Goal: Contribute content: Contribute content

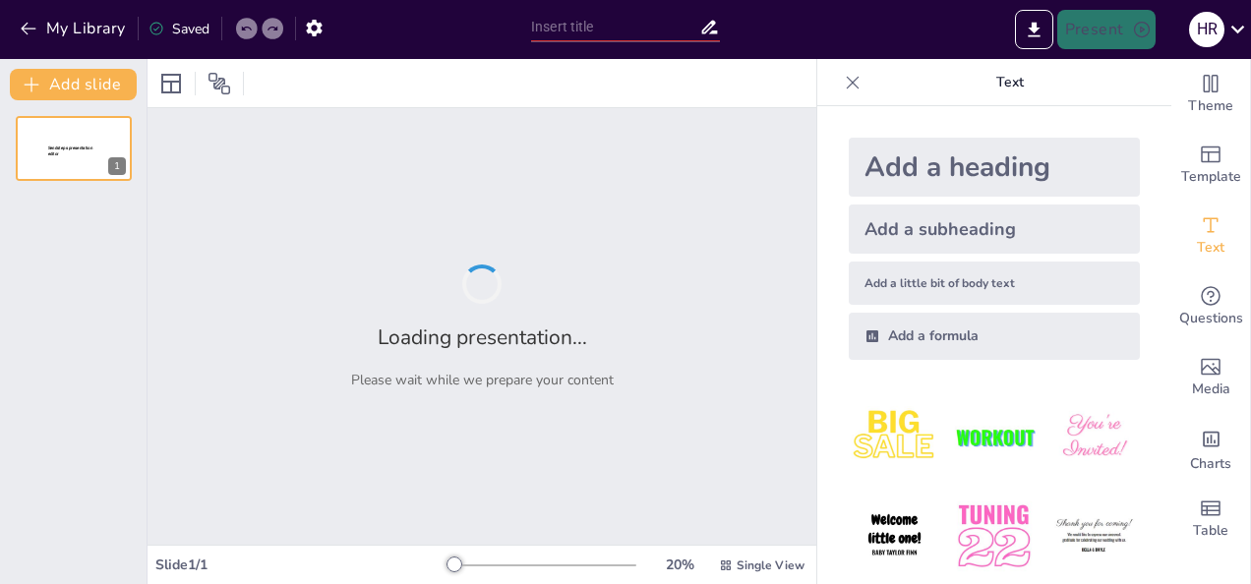
type input "New Sendsteps"
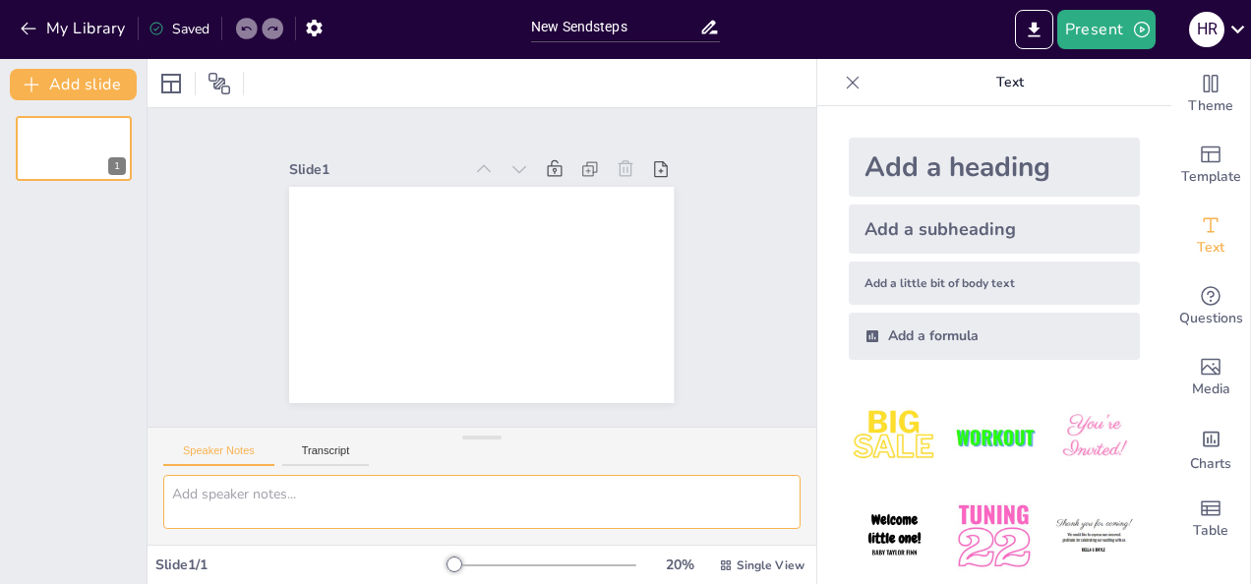
click at [358, 483] on textarea at bounding box center [481, 502] width 637 height 54
paste textarea "9. Lore ip DOLO (SIT / AMET Consectetu Adipi)? ELIT seddoe tem Incidid Utlabor …"
type textarea "9. Lore ip DOLO (SIT / AMET Consectetu Adipi)? ELIT seddoe tem Incidid Utlabor …"
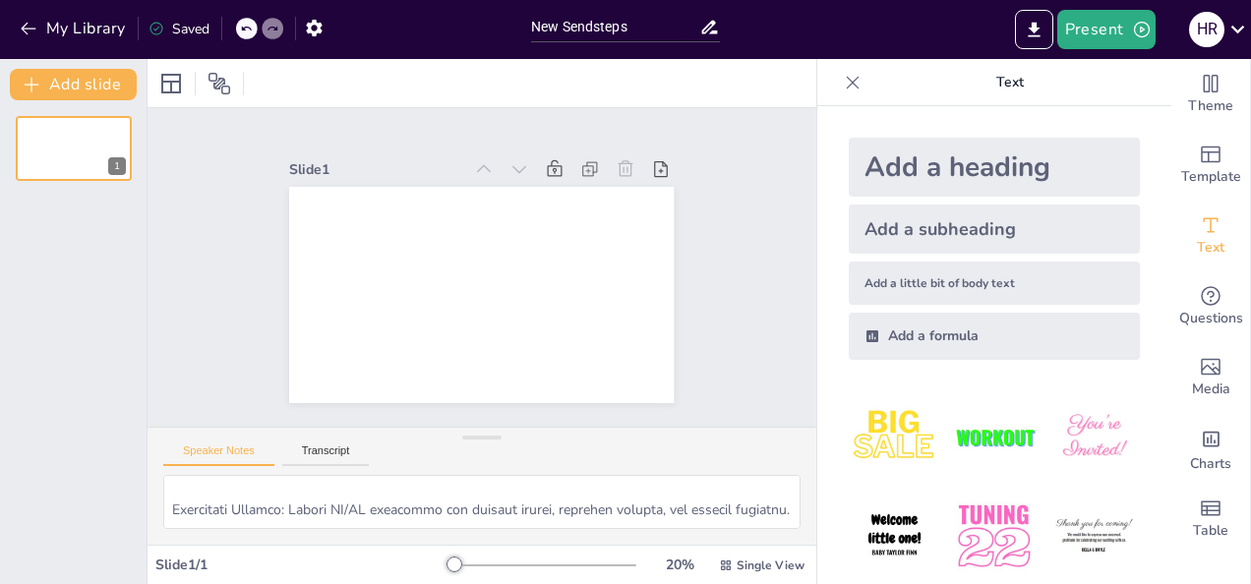
click at [714, 243] on div "Slide 1" at bounding box center [482, 268] width 738 height 610
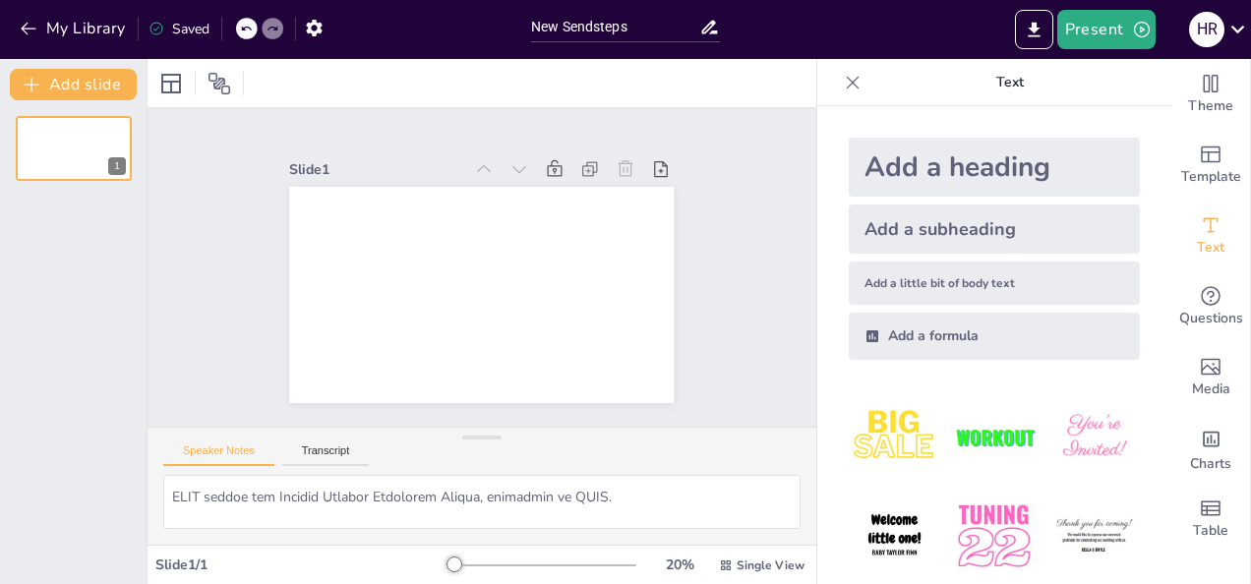
scroll to position [0, 0]
click at [179, 166] on div "Slide 1" at bounding box center [482, 268] width 738 height 611
click at [331, 85] on div at bounding box center [481, 83] width 669 height 48
click at [36, 16] on button "My Library" at bounding box center [74, 28] width 119 height 31
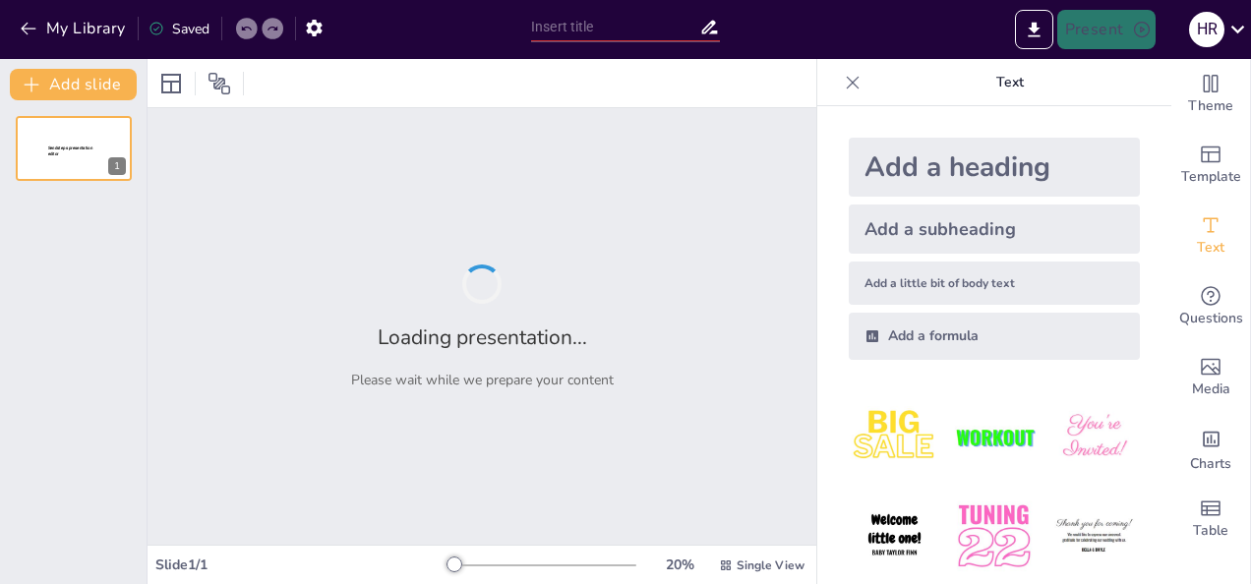
type input "The Purpose of GPOS: Building a Secure and Independent Linux OS"
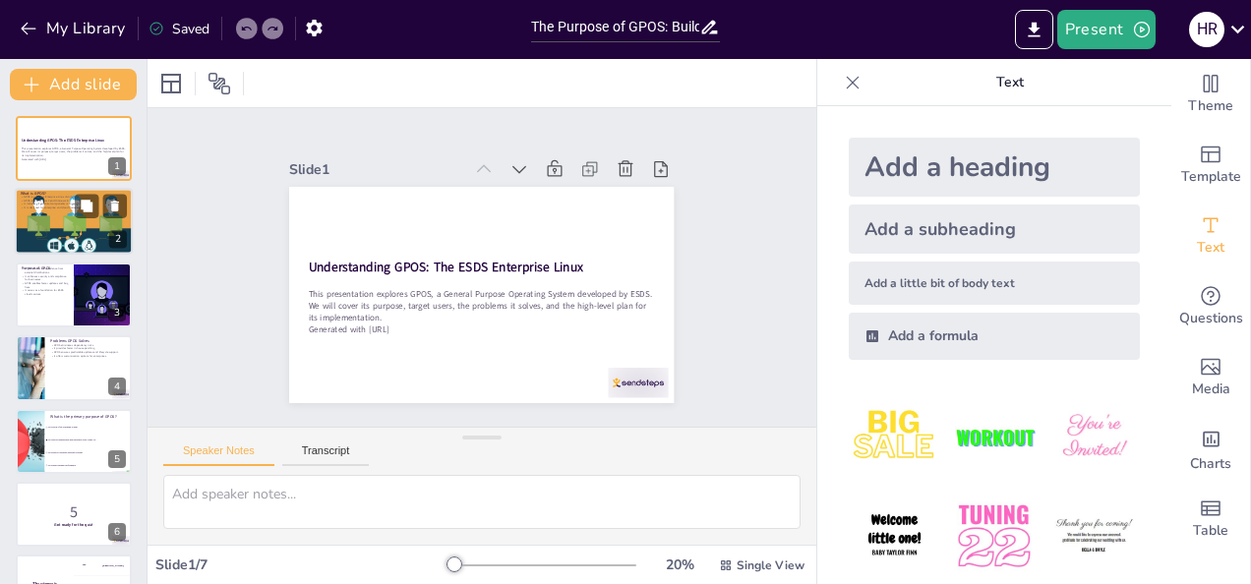
checkbox input "true"
click at [58, 226] on div at bounding box center [74, 222] width 129 height 67
type textarea "GPOS is not just another Linux distribution; it is a tailored solution that mee…"
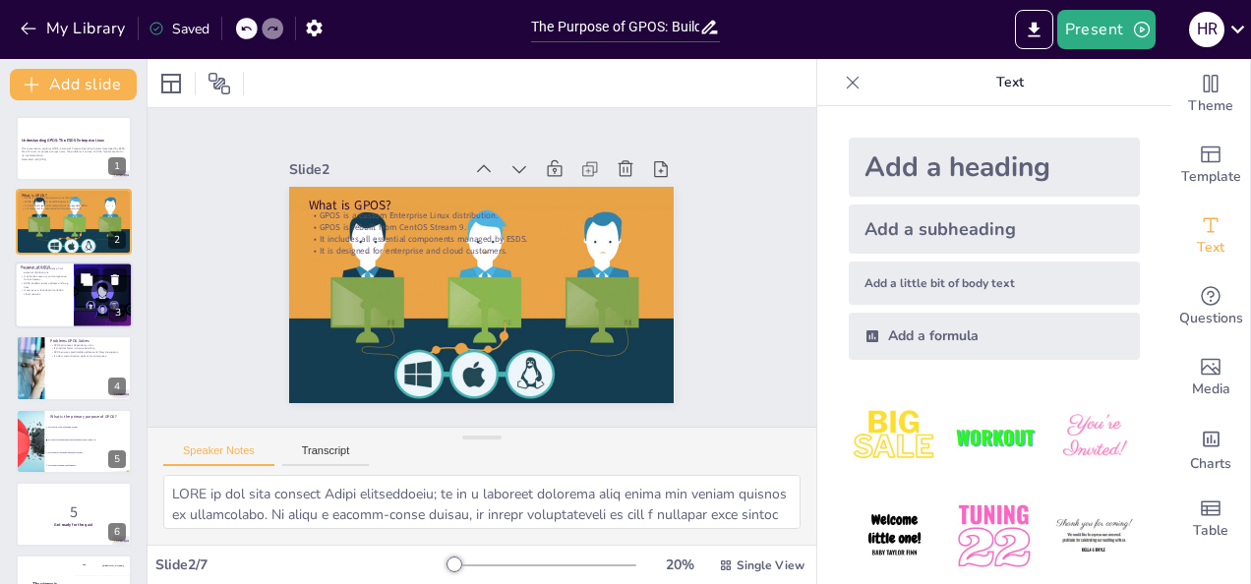
checkbox input "true"
click at [55, 303] on div at bounding box center [74, 295] width 118 height 67
type textarea "By eliminating reliance on external distributions, GPOS provides enterprises wi…"
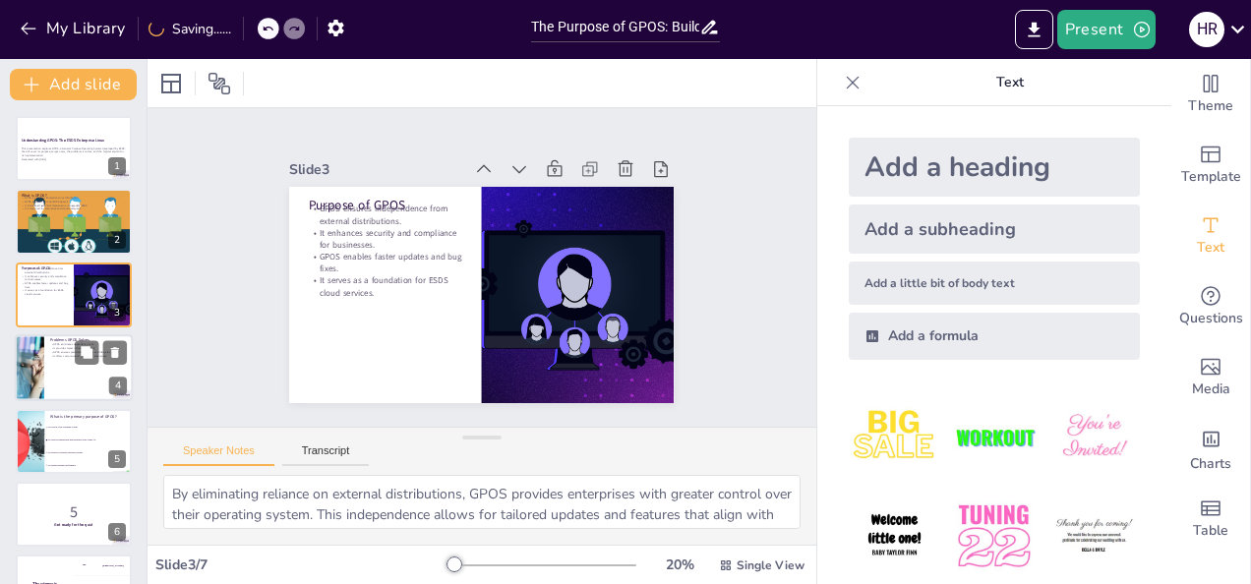
checkbox input "true"
click at [79, 383] on div at bounding box center [74, 367] width 118 height 67
type textarea "By removing dependency on external sources like CentOS, GPOS significantly redu…"
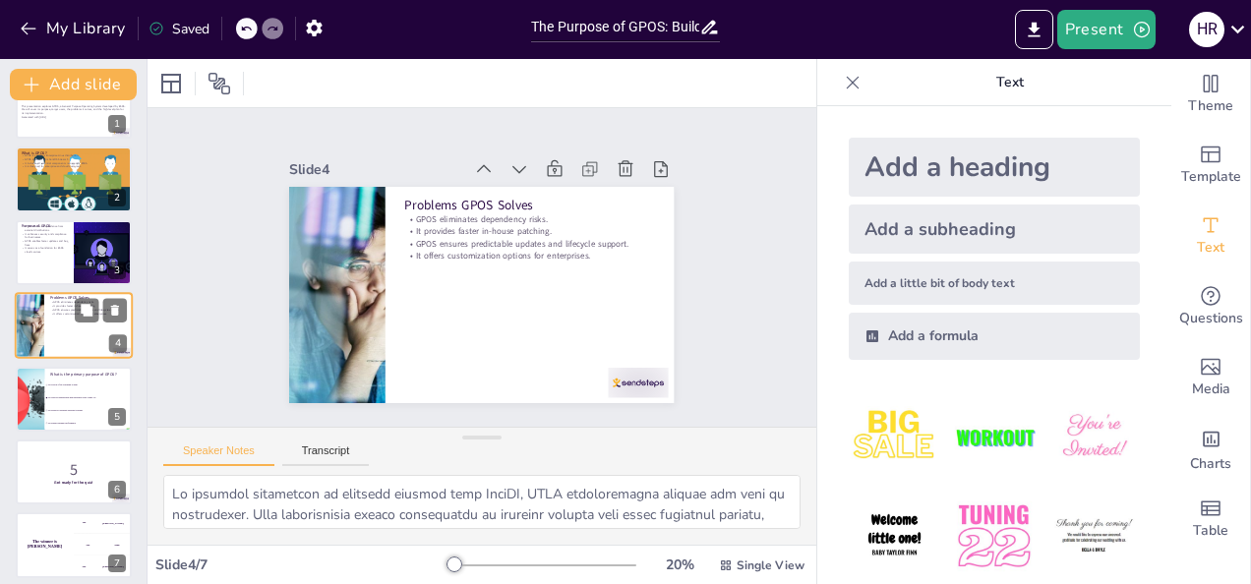
scroll to position [51, 0]
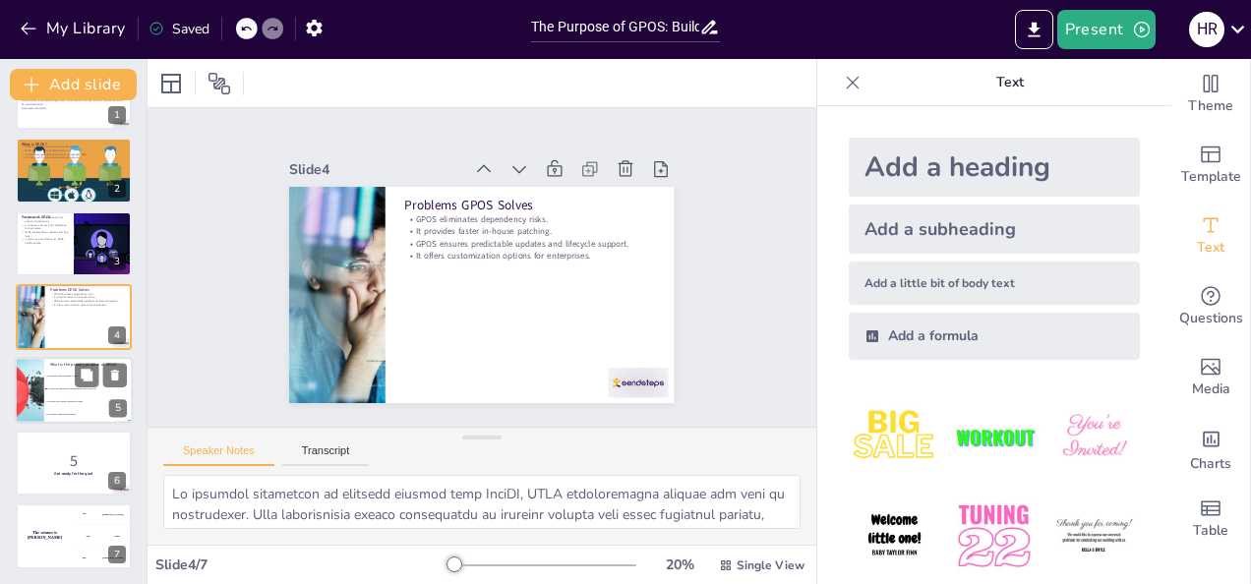
checkbox input "true"
click at [65, 392] on li "To create an independent and enterprise-ready Linux OS" at bounding box center [88, 388] width 88 height 13
type textarea "The primary purpose of GPOS, as discussed in the slide titled "Purpose of GPOS,…"
checkbox input "true"
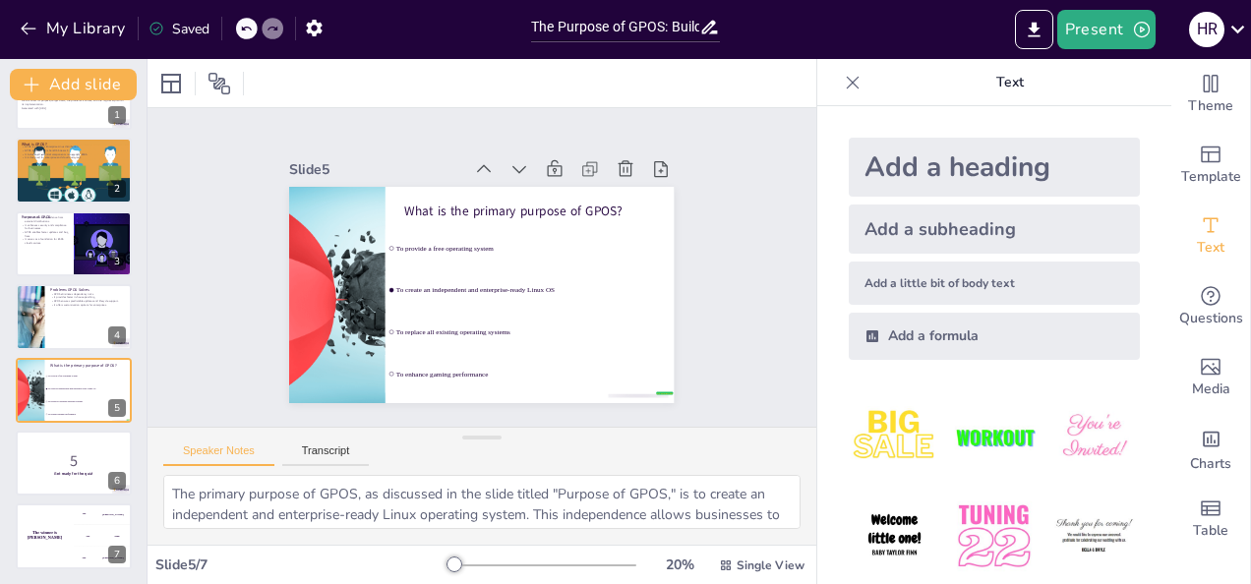
checkbox input "true"
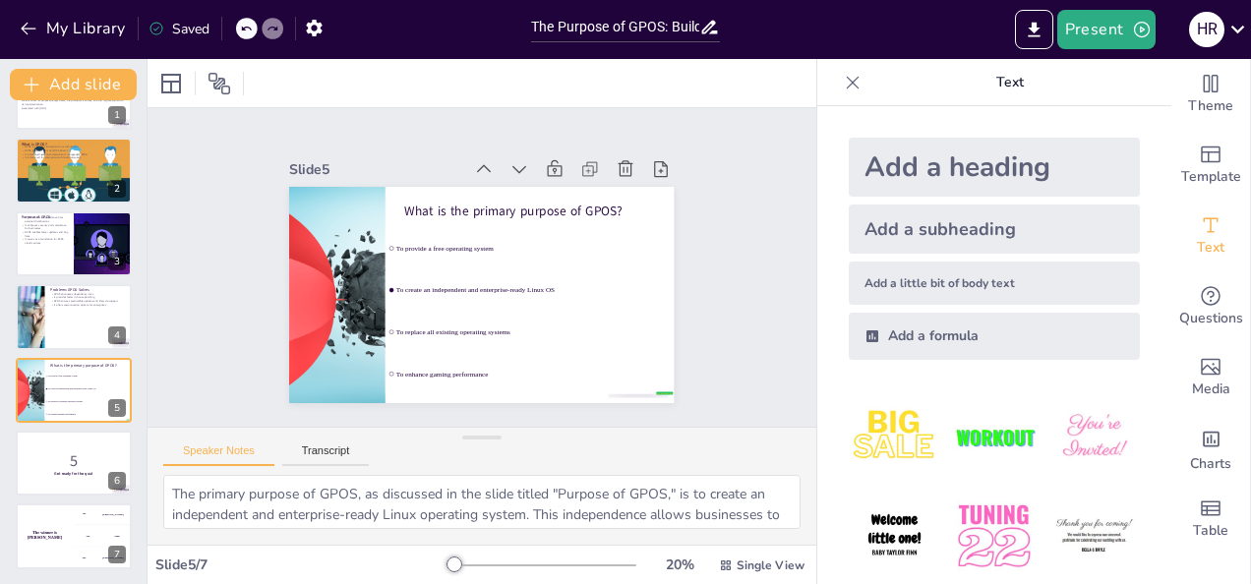
checkbox input "true"
click at [52, 442] on div at bounding box center [74, 463] width 118 height 67
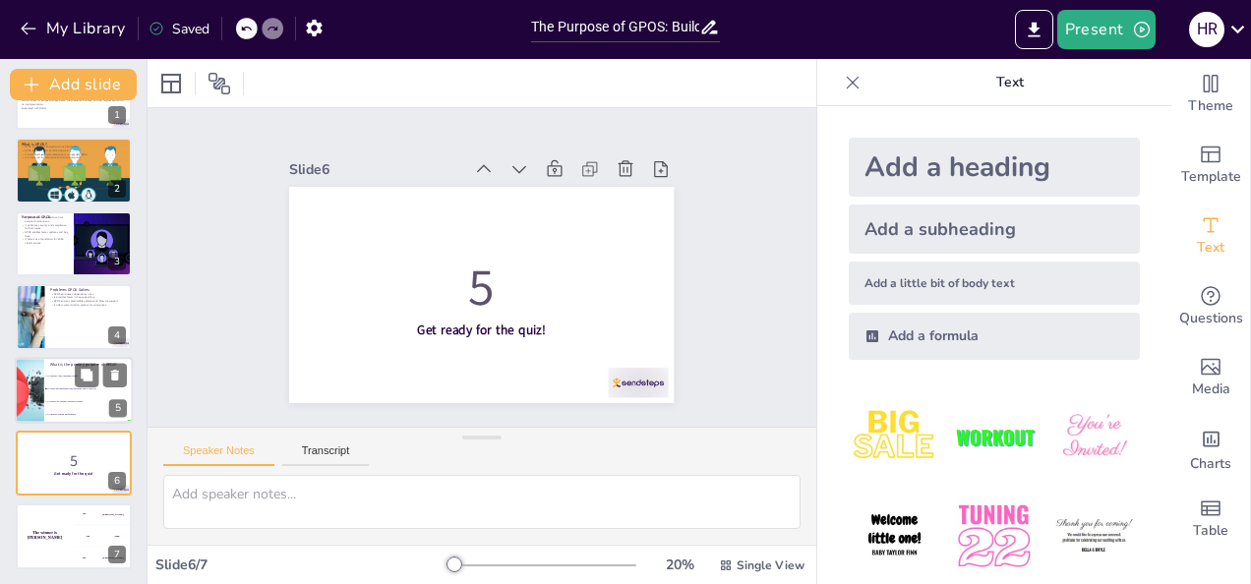
checkbox input "true"
click at [71, 389] on li "To create an independent and enterprise-ready Linux OS" at bounding box center [88, 388] width 88 height 13
type textarea "The primary purpose of GPOS, as discussed in the slide titled "Purpose of GPOS,…"
checkbox input "true"
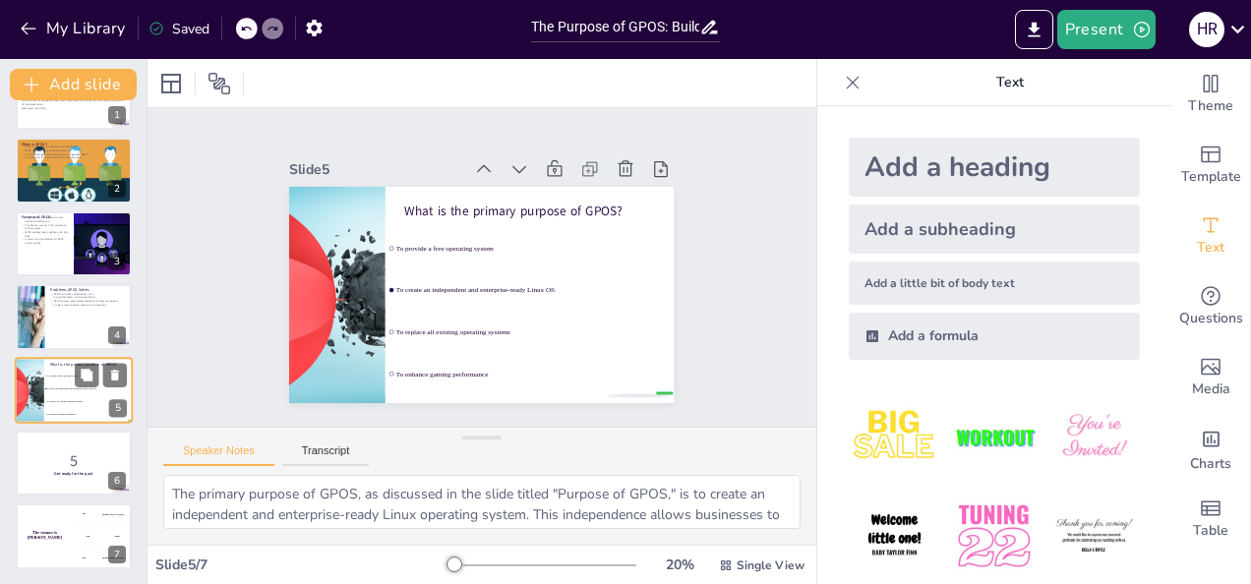
checkbox input "true"
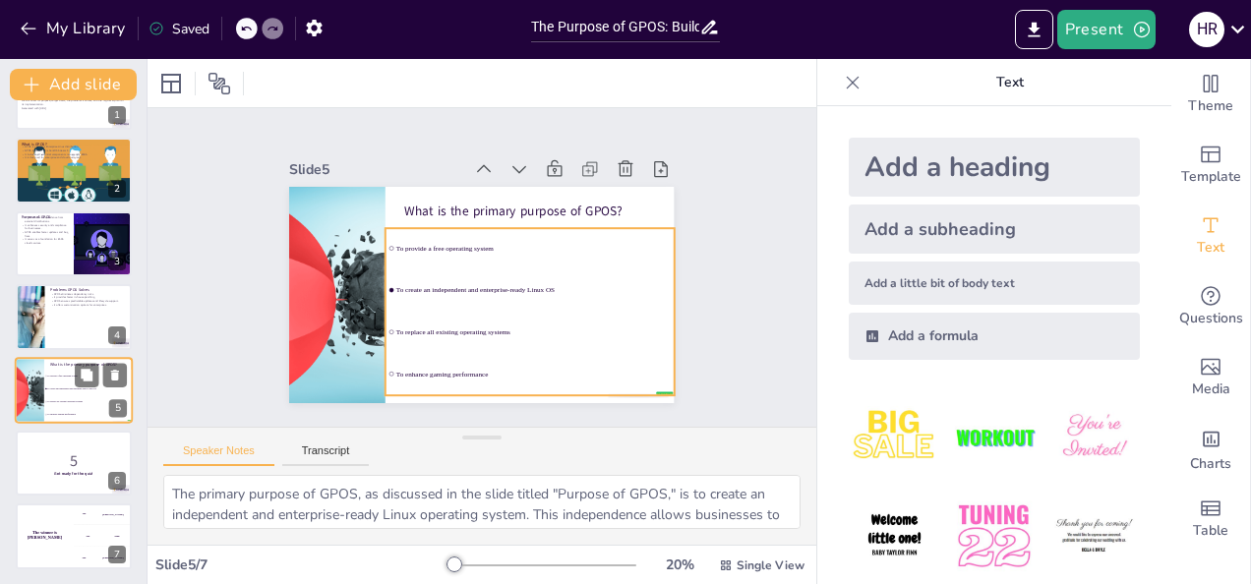
checkbox input "true"
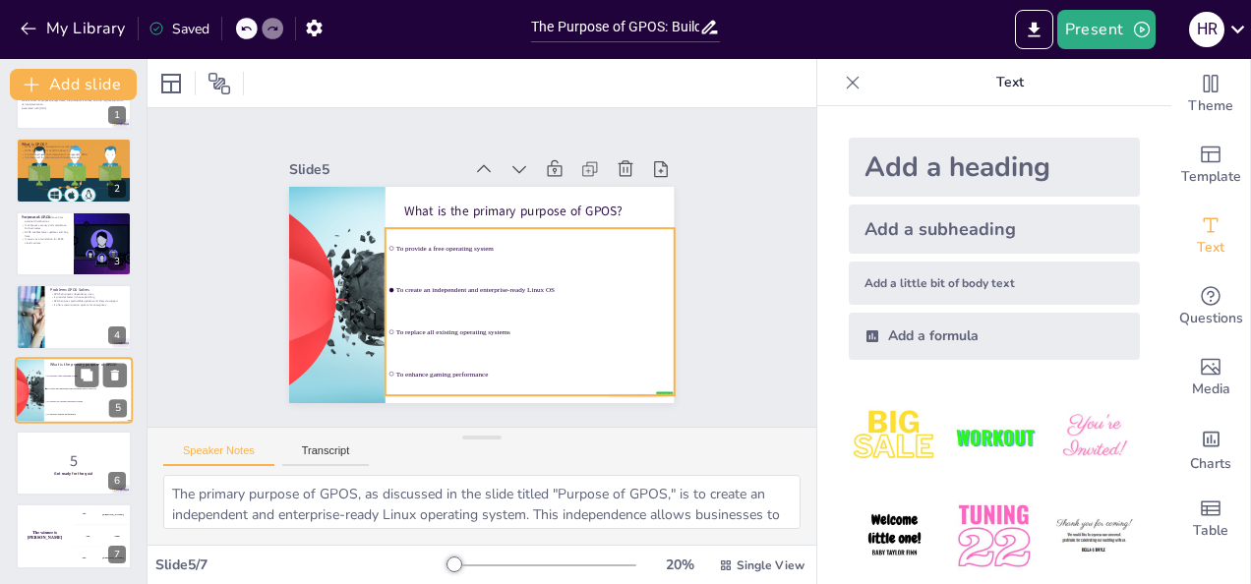
checkbox input "true"
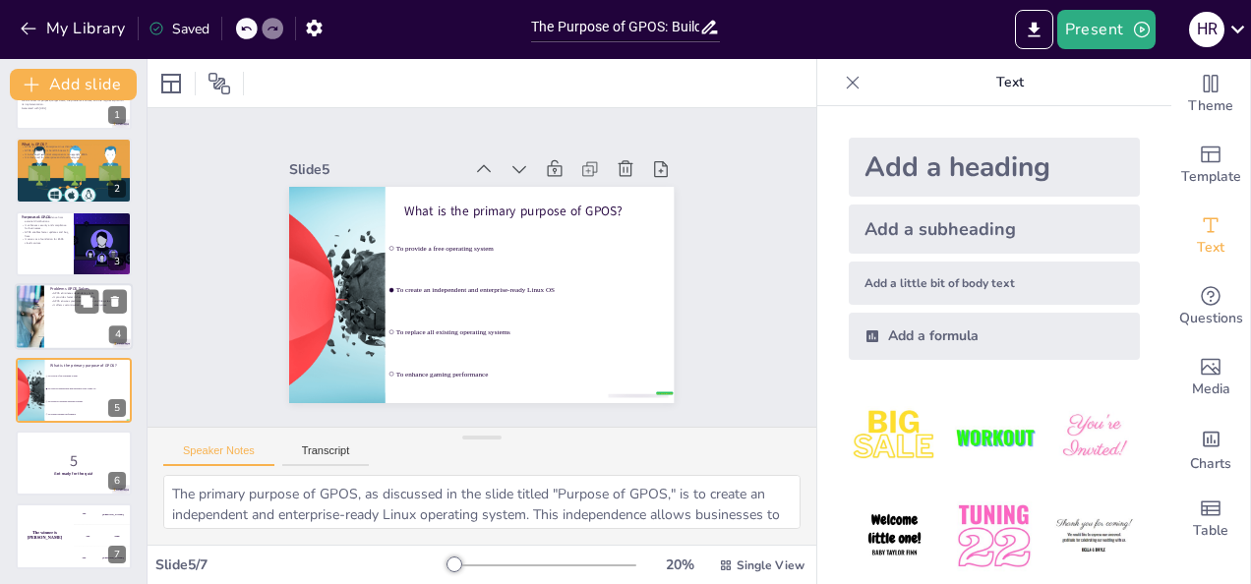
click at [66, 319] on div at bounding box center [74, 316] width 118 height 67
type textarea "By removing dependency on external sources like CentOS, GPOS significantly redu…"
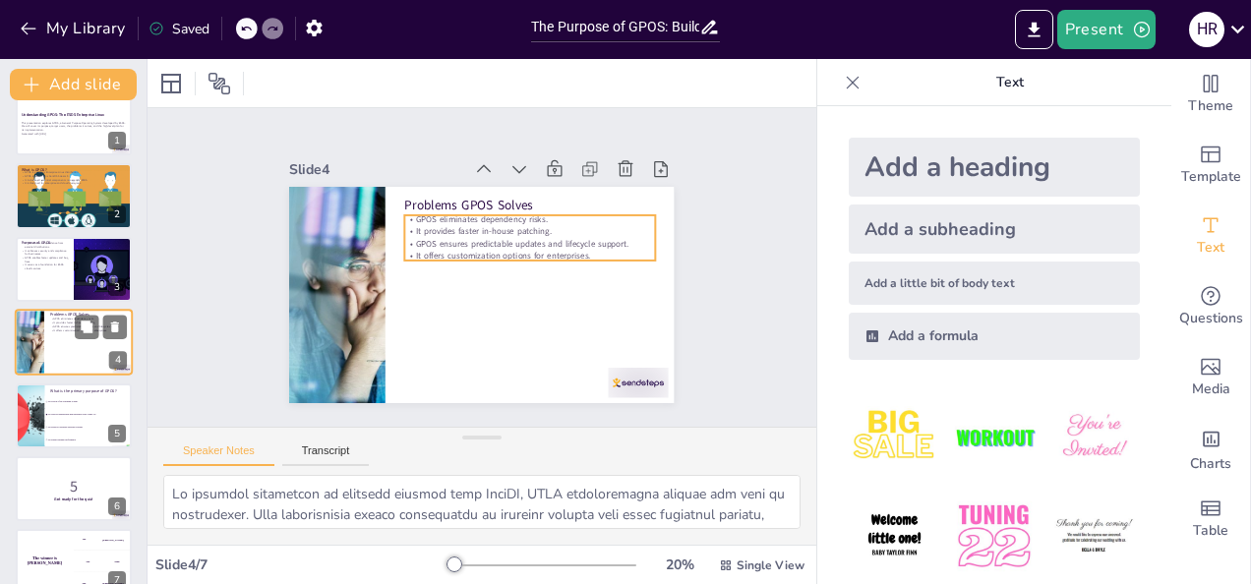
scroll to position [0, 0]
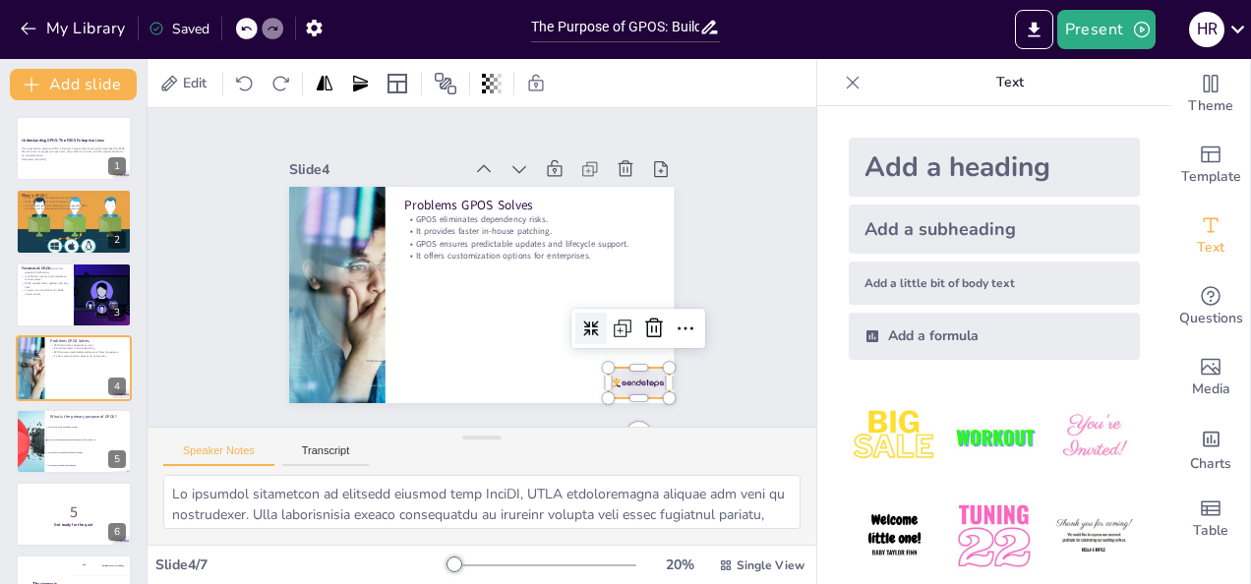
click at [533, 429] on div at bounding box center [501, 461] width 63 height 65
click at [532, 432] on icon at bounding box center [515, 448] width 32 height 32
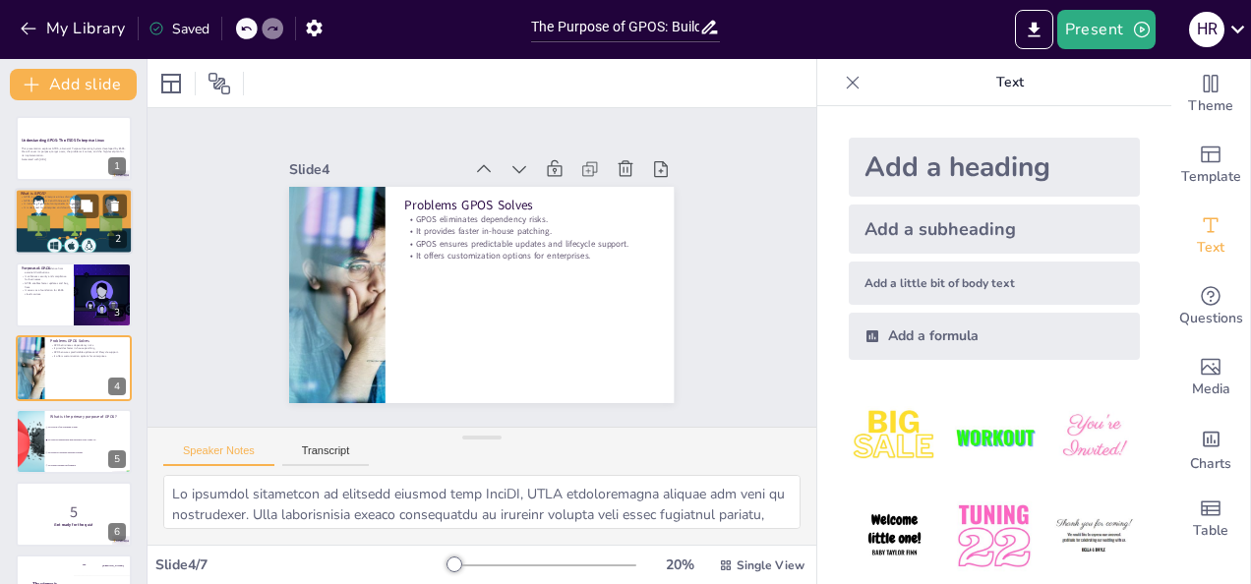
checkbox input "true"
click at [53, 210] on div at bounding box center [74, 222] width 129 height 67
type textarea "GPOS is not just another Linux distribution; it is a tailored solution that mee…"
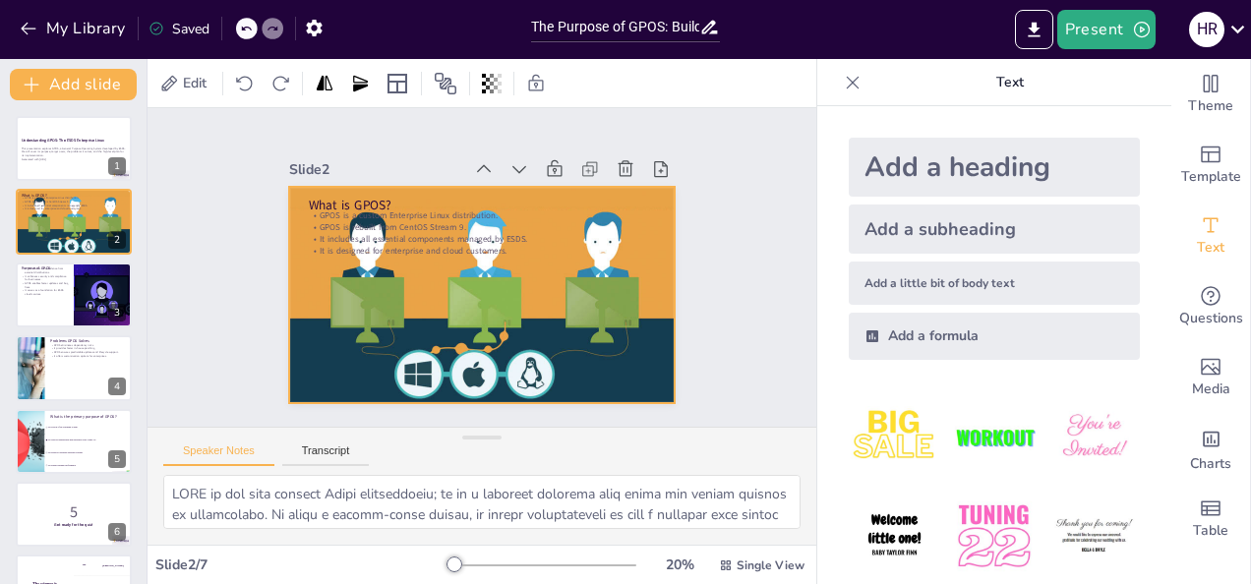
click at [619, 376] on div at bounding box center [471, 293] width 470 height 368
click at [590, 218] on icon at bounding box center [606, 234] width 33 height 33
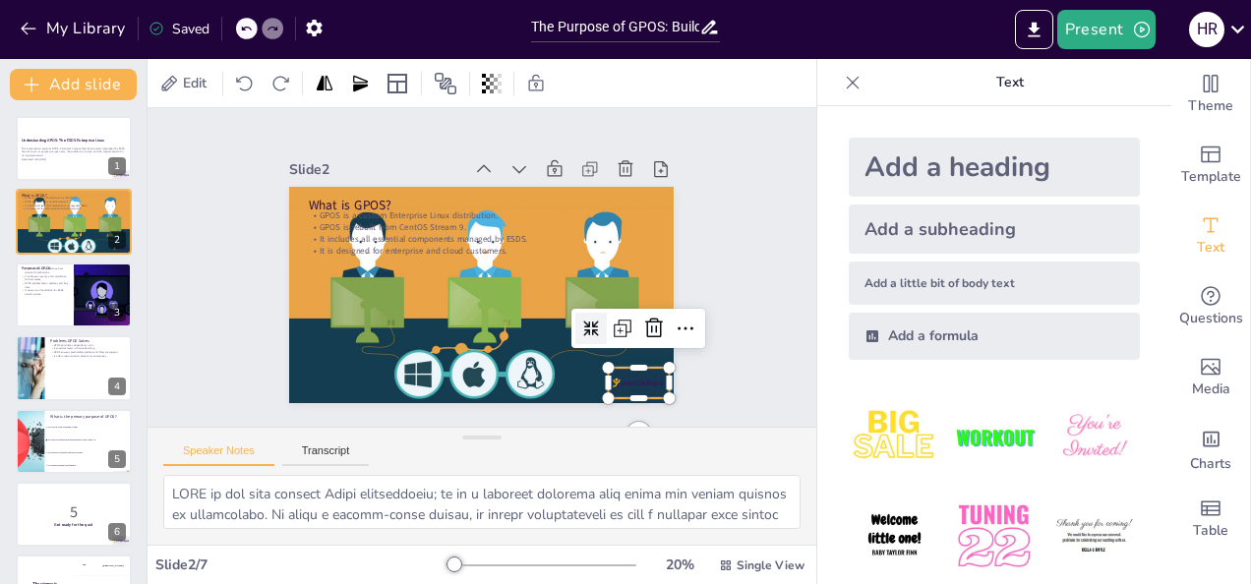
click at [629, 402] on div at bounding box center [595, 425] width 67 height 47
checkbox input "true"
click at [83, 147] on p "This presentation explores GPOS, a General Purpose Operating System developed b…" at bounding box center [74, 152] width 106 height 11
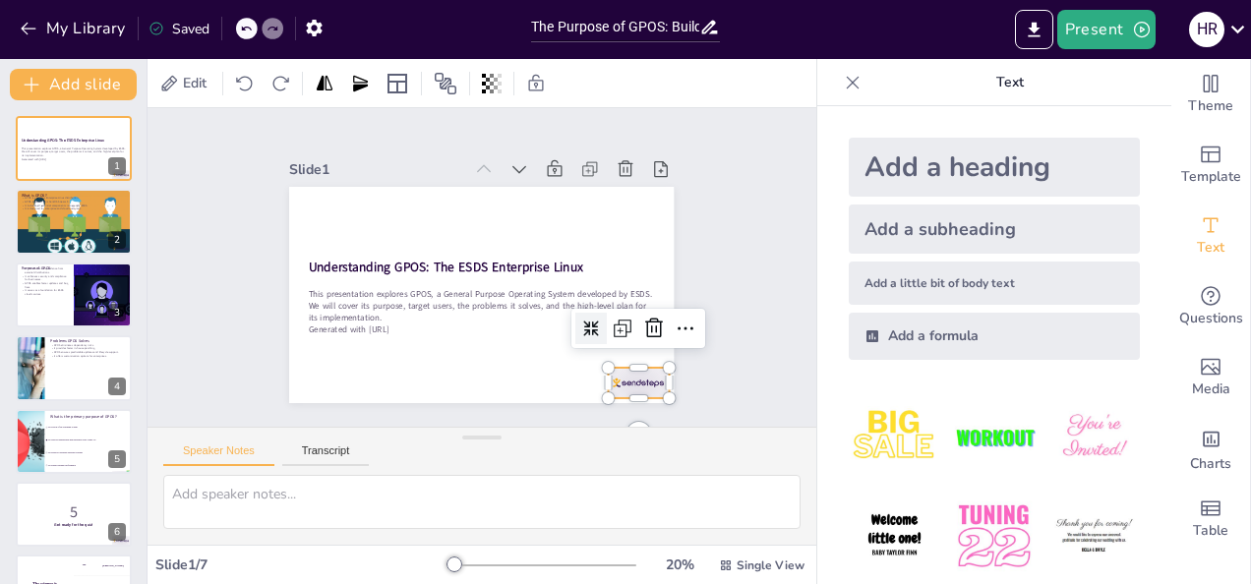
click at [621, 392] on div at bounding box center [611, 413] width 65 height 42
click at [645, 351] on icon at bounding box center [638, 362] width 22 height 23
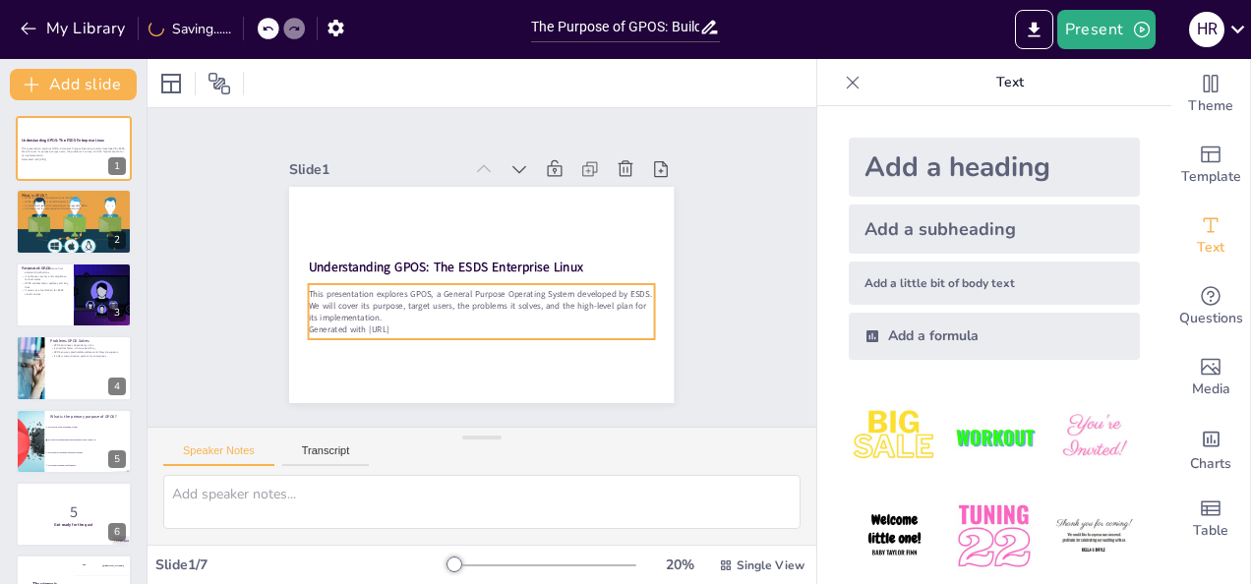
checkbox input "true"
